Goal: Task Accomplishment & Management: Use online tool/utility

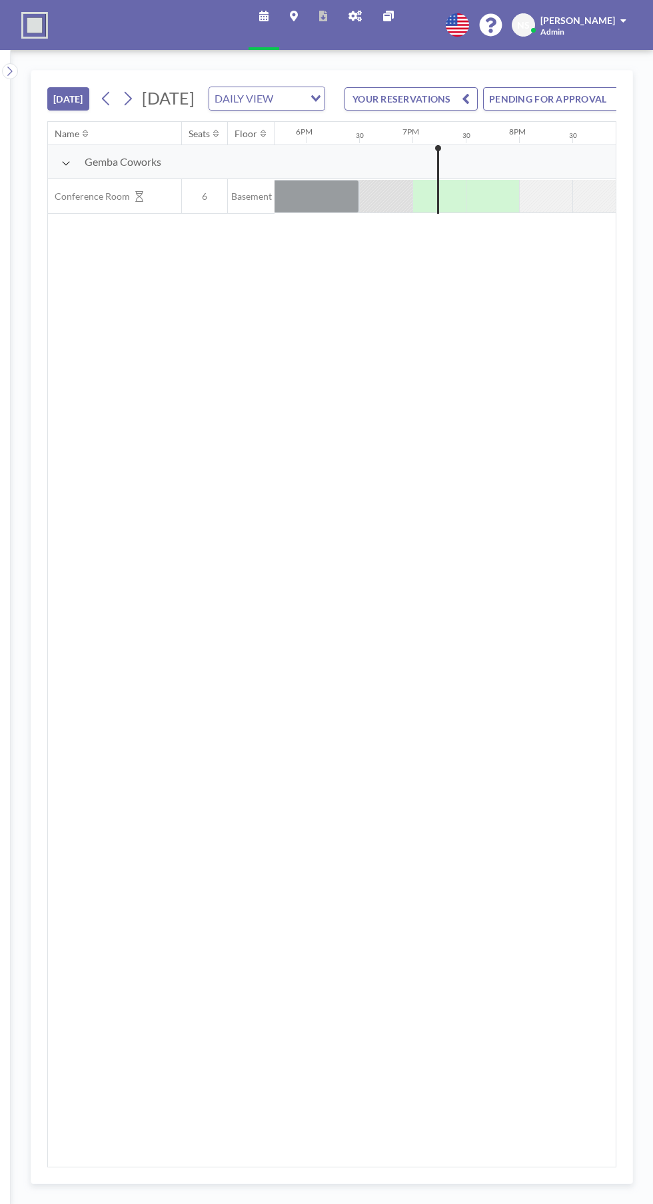
scroll to position [0, 1972]
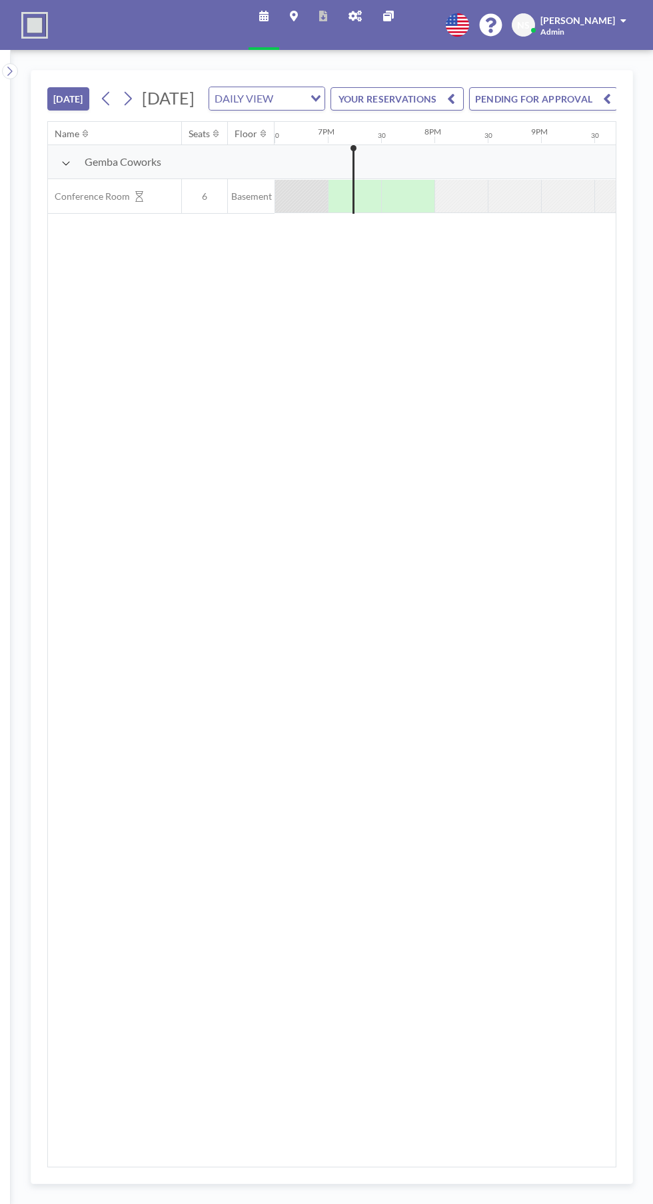
click at [302, 212] on div at bounding box center [300, 196] width 53 height 33
click at [284, 212] on div at bounding box center [300, 196] width 53 height 33
click at [274, 212] on div at bounding box center [300, 196] width 53 height 33
click at [290, 212] on div at bounding box center [300, 196] width 53 height 33
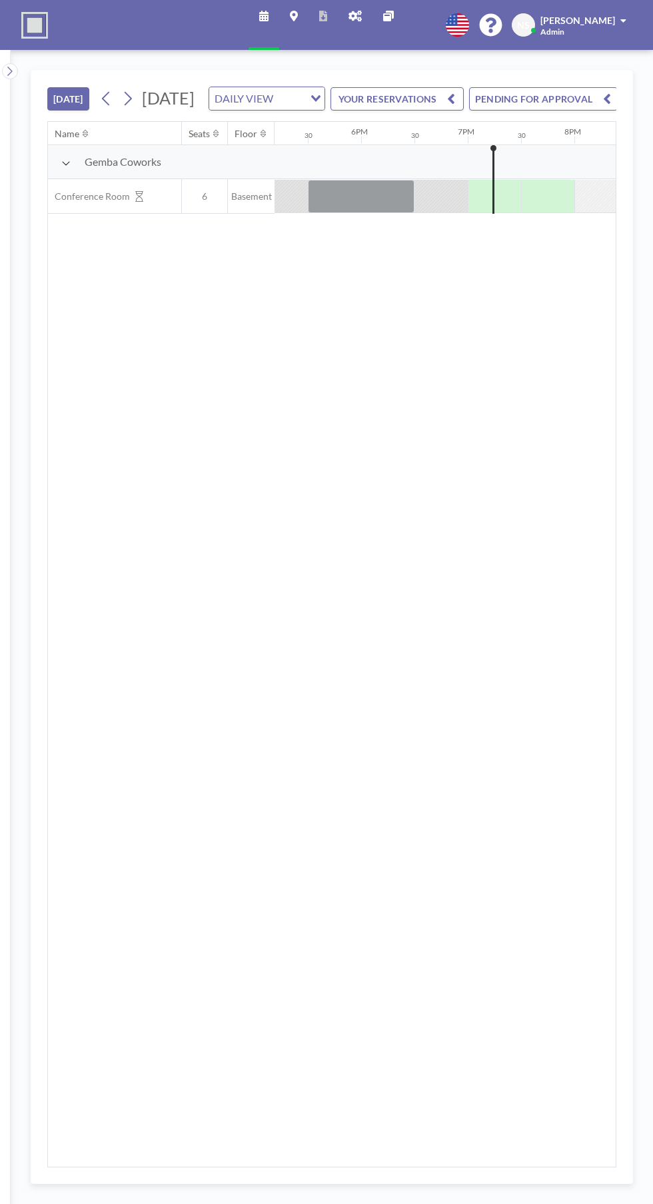
scroll to position [0, 1828]
click at [357, 213] on div at bounding box center [365, 196] width 107 height 33
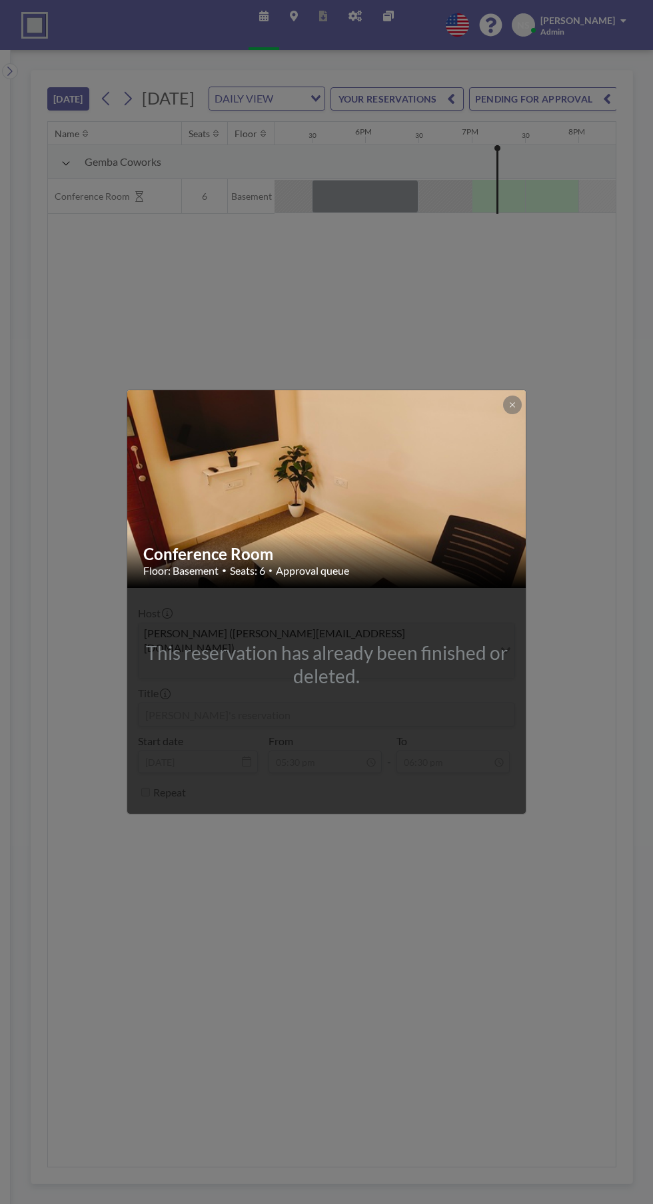
click at [396, 688] on div "This reservation has already been finished or deleted." at bounding box center [326, 664] width 398 height 47
click at [400, 332] on div "Conference Room Floor: Basement • Seats: 6 • Approval queue This reservation ha…" at bounding box center [326, 602] width 653 height 1204
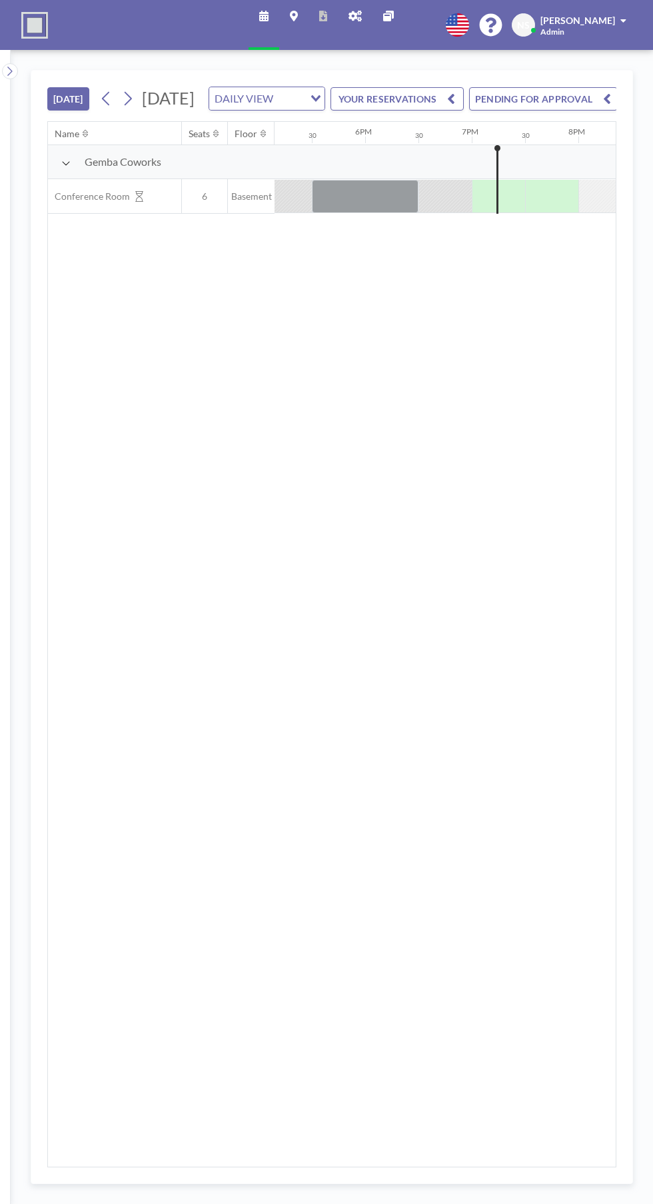
click at [443, 212] on div at bounding box center [444, 196] width 53 height 33
